Goal: Transaction & Acquisition: Purchase product/service

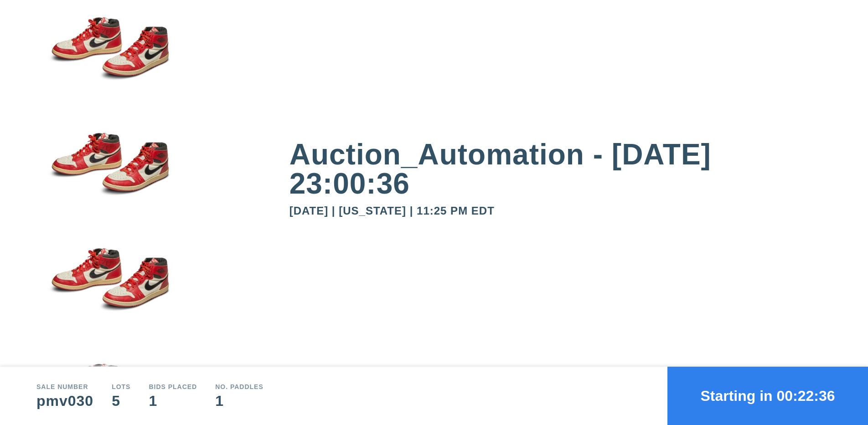
click at [768, 396] on button "Starting in 00:22:36" at bounding box center [768, 396] width 201 height 58
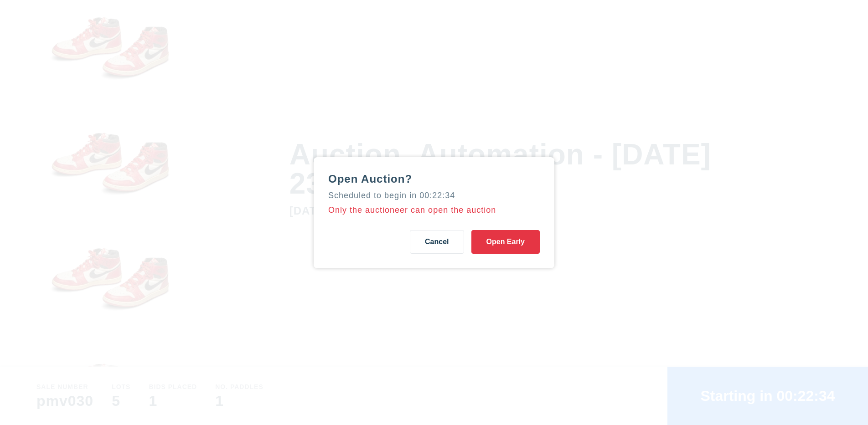
click at [505, 242] on button "Open Early" at bounding box center [506, 242] width 68 height 24
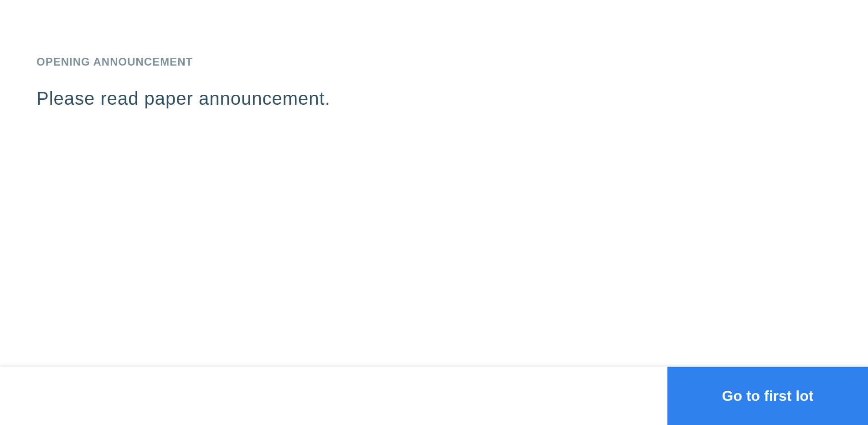
click at [768, 396] on button "Go to first lot" at bounding box center [768, 396] width 201 height 58
